Goal: Task Accomplishment & Management: Manage account settings

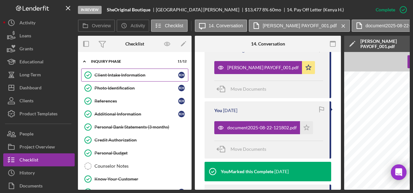
click at [142, 71] on link "Client Intake Information Client Intake Information K H" at bounding box center [134, 75] width 107 height 13
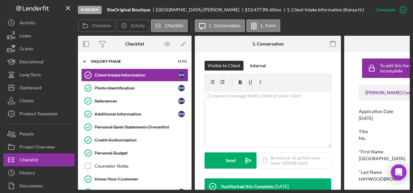
scroll to position [97, 0]
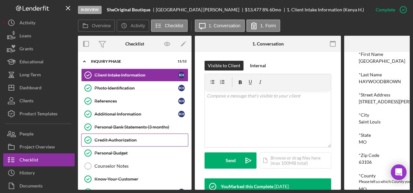
click at [154, 133] on link "Credit Authorization Credit Authorization" at bounding box center [134, 139] width 107 height 13
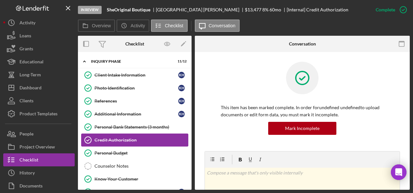
scroll to position [97, 0]
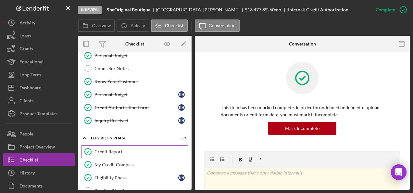
click at [121, 149] on div "Credit Report" at bounding box center [141, 151] width 94 height 5
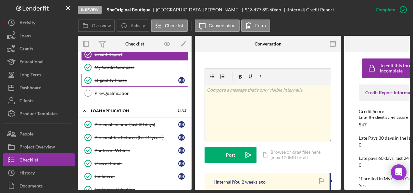
scroll to position [292, 0]
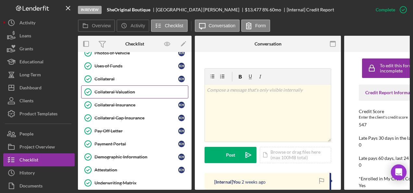
click at [132, 85] on link "Collateral Valuation Collateral Valuation" at bounding box center [134, 91] width 107 height 13
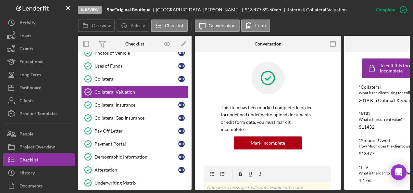
scroll to position [195, 0]
